Goal: Task Accomplishment & Management: Use online tool/utility

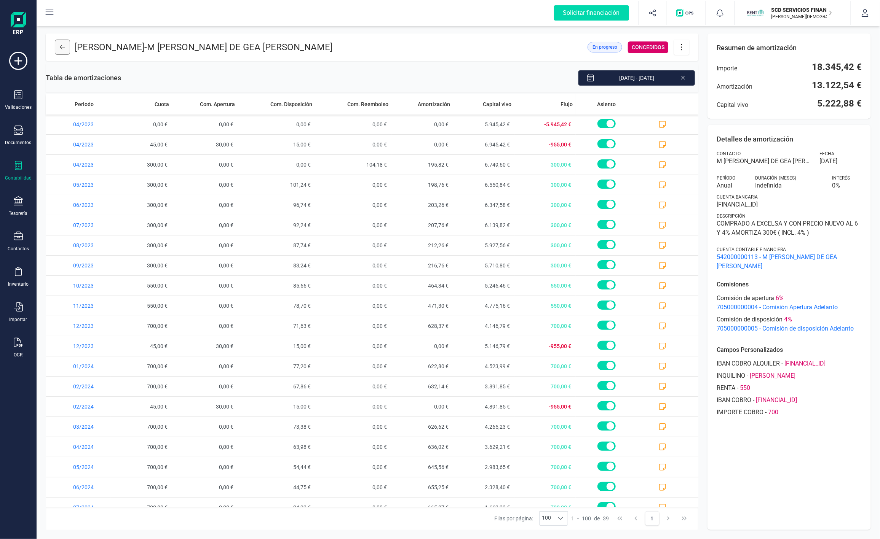
scroll to position [401, 0]
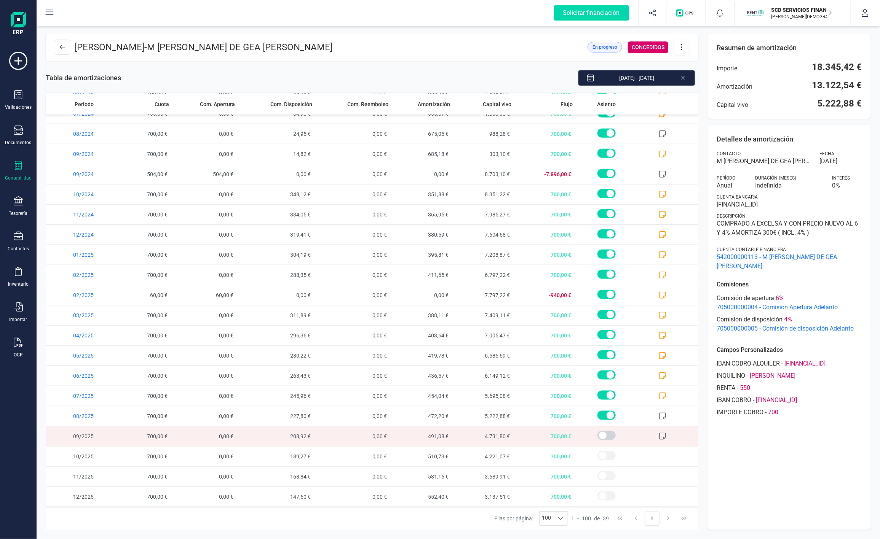
click at [23, 180] on div "Contabilidad" at bounding box center [18, 178] width 27 height 6
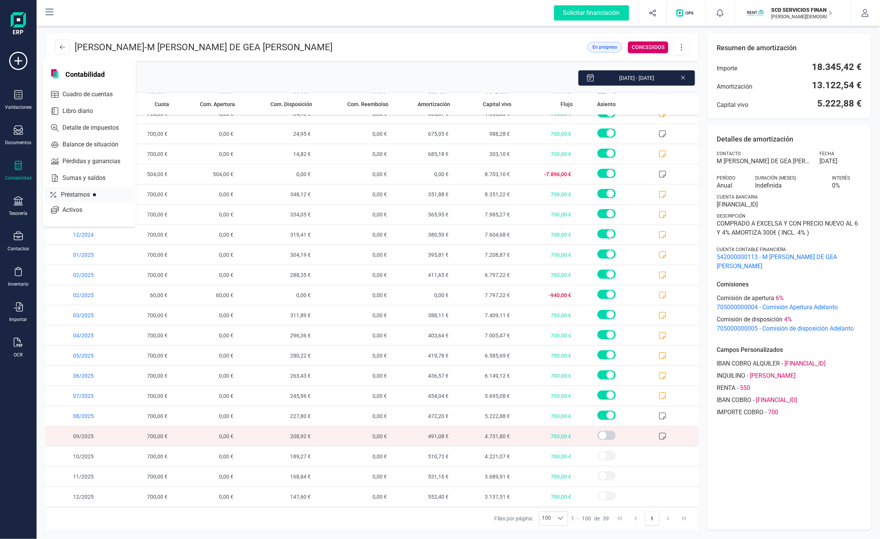
click at [81, 194] on span "Préstamos" at bounding box center [81, 194] width 46 height 9
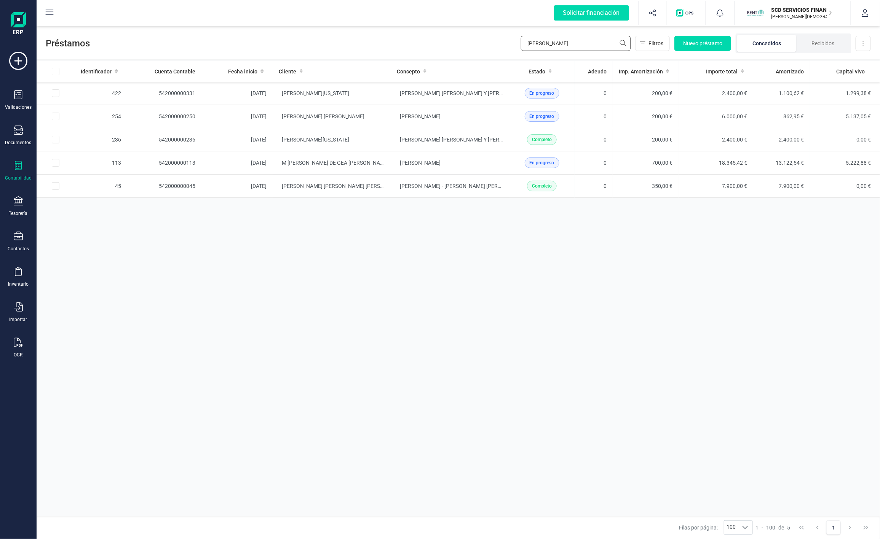
click at [597, 45] on input "[PERSON_NAME]" at bounding box center [576, 43] width 110 height 15
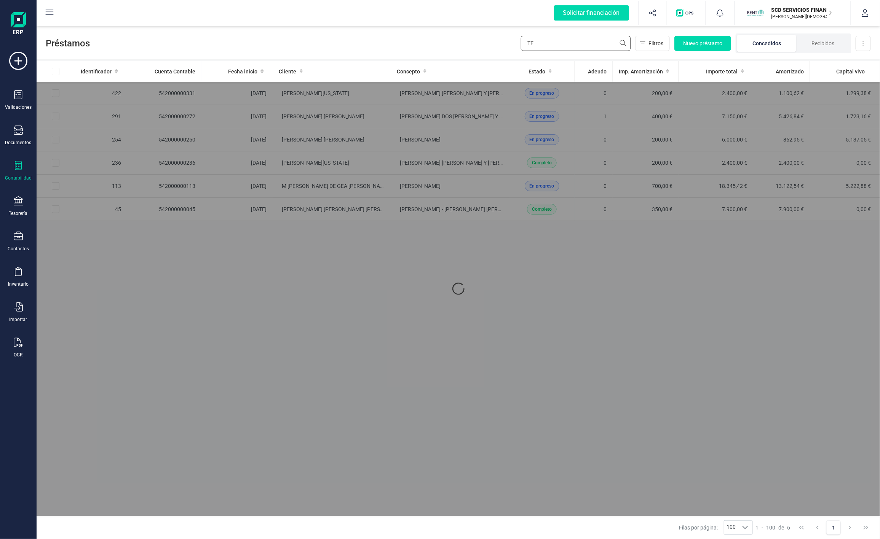
type input "T"
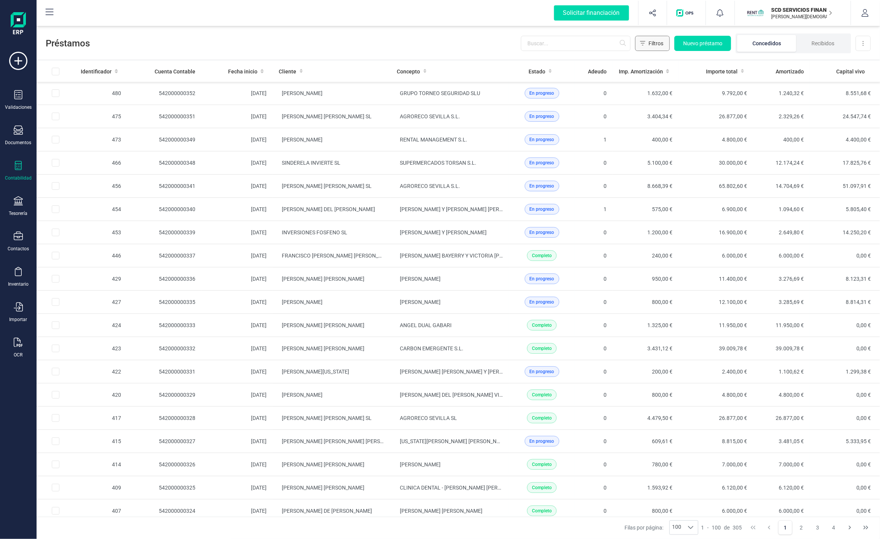
click at [667, 40] on button "Filtros" at bounding box center [652, 43] width 35 height 15
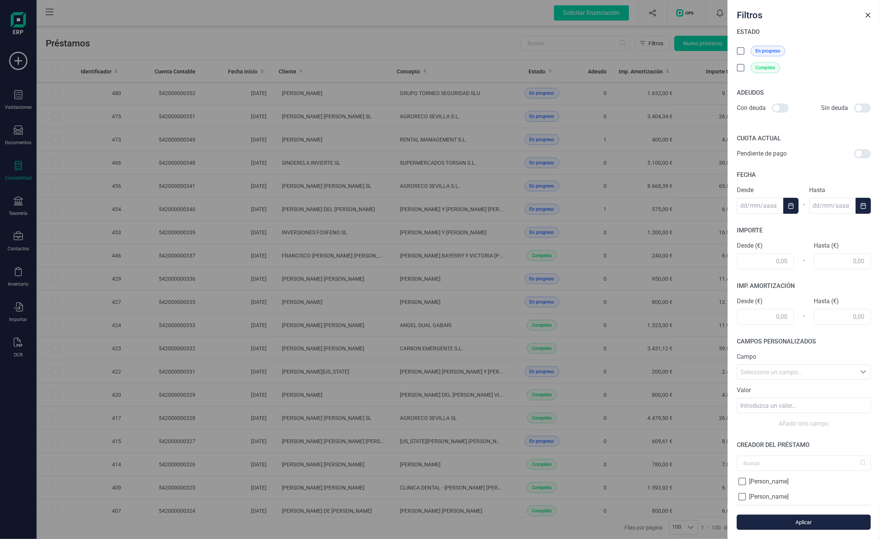
click at [739, 51] on icon at bounding box center [741, 52] width 8 height 8
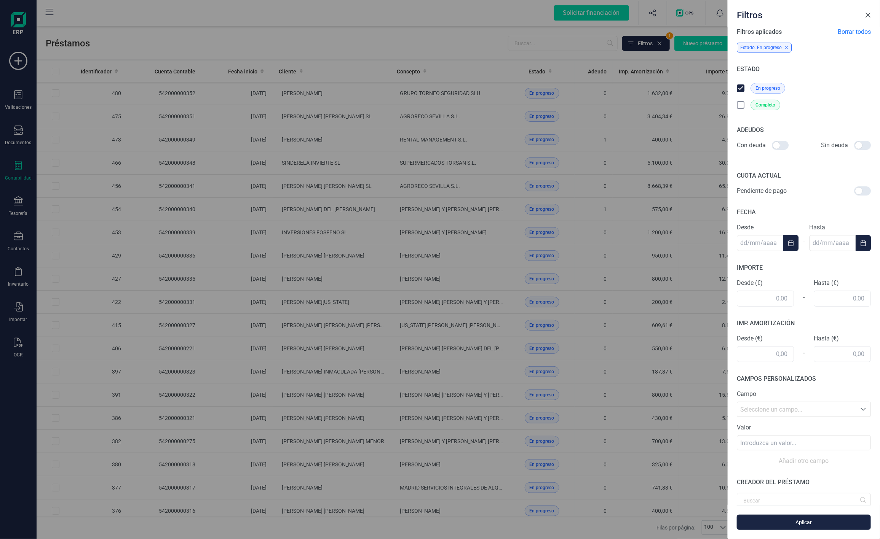
click at [871, 19] on button "Close" at bounding box center [867, 15] width 12 height 12
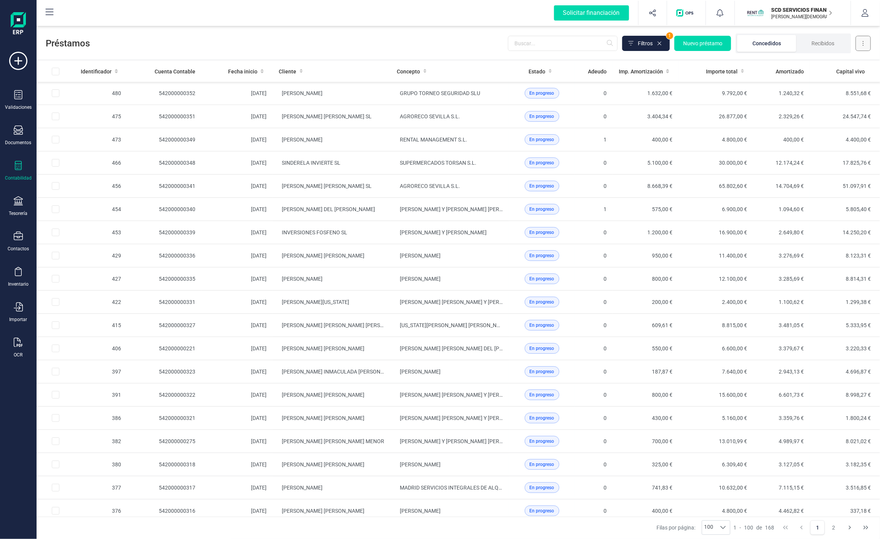
click at [862, 44] on icon at bounding box center [863, 43] width 2 height 6
click at [843, 64] on span "Descargar Excel" at bounding box center [845, 62] width 38 height 8
